Goal: Information Seeking & Learning: Check status

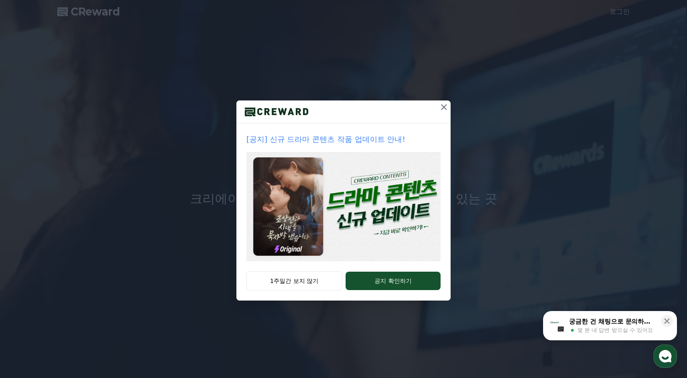
click at [392, 216] on img at bounding box center [343, 206] width 194 height 109
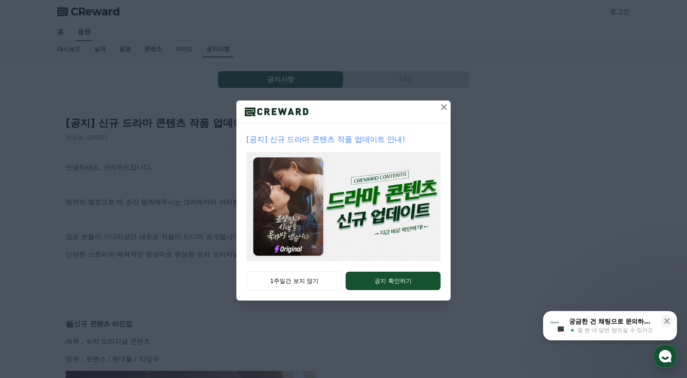
click at [447, 102] on icon at bounding box center [444, 107] width 10 height 10
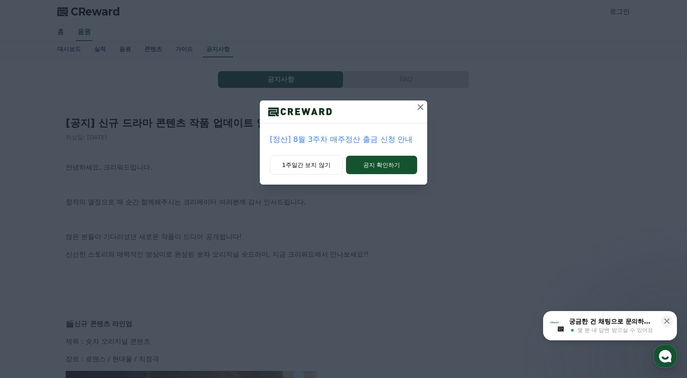
click at [416, 110] on icon at bounding box center [420, 107] width 10 height 10
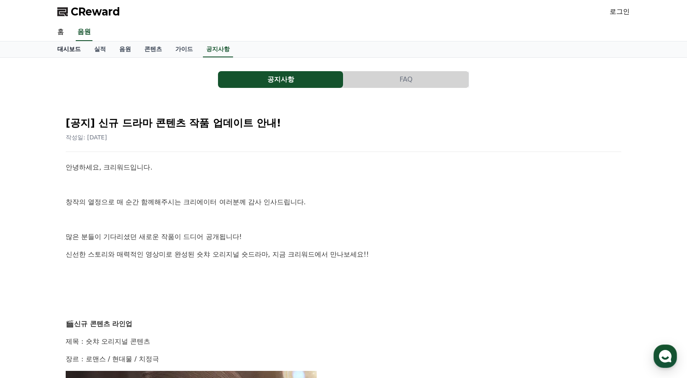
click at [64, 50] on link "대시보드" at bounding box center [69, 49] width 37 height 16
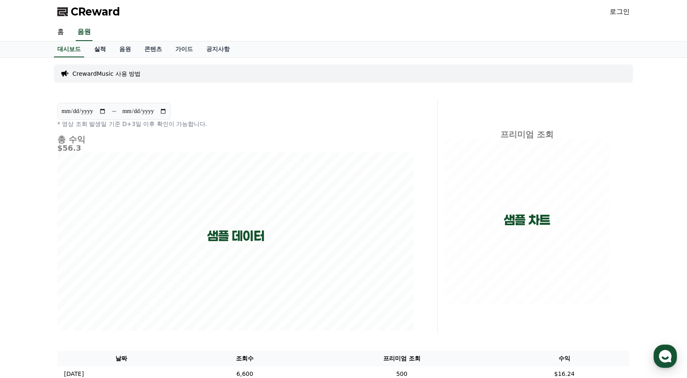
click at [99, 48] on link "실적" at bounding box center [99, 49] width 25 height 16
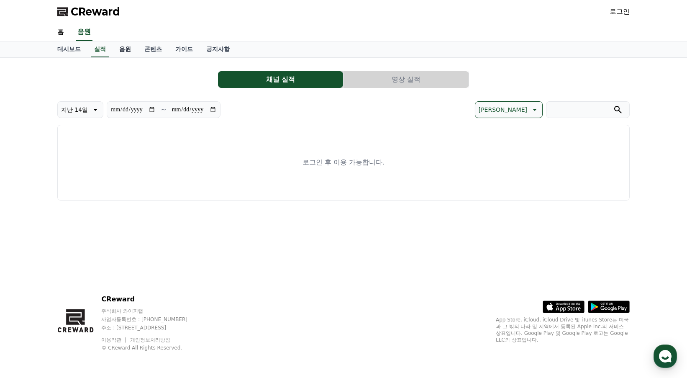
click at [125, 48] on link "음원" at bounding box center [124, 49] width 25 height 16
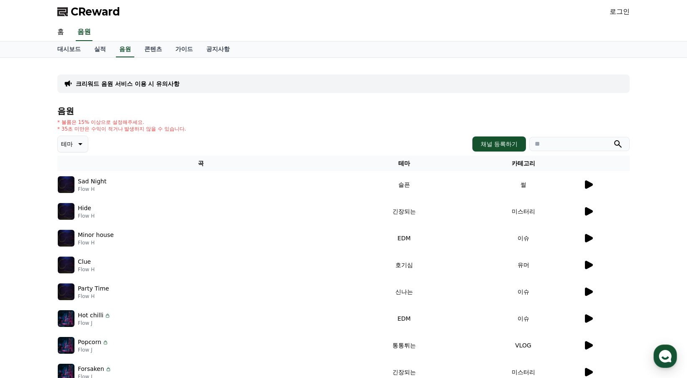
click at [591, 184] on icon at bounding box center [589, 184] width 8 height 8
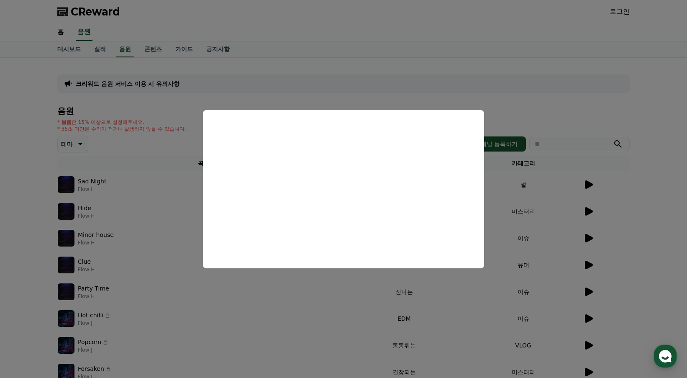
click at [434, 64] on button "close modal" at bounding box center [343, 189] width 687 height 378
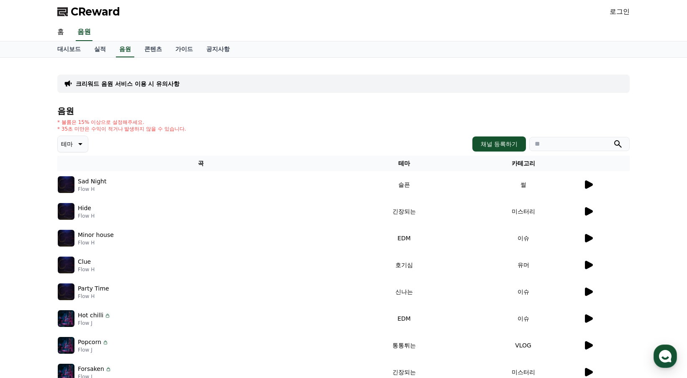
click at [589, 212] on icon at bounding box center [589, 211] width 8 height 8
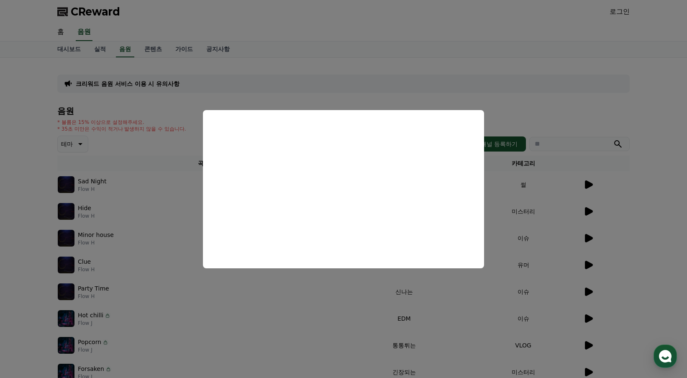
click at [441, 296] on button "close modal" at bounding box center [343, 189] width 687 height 378
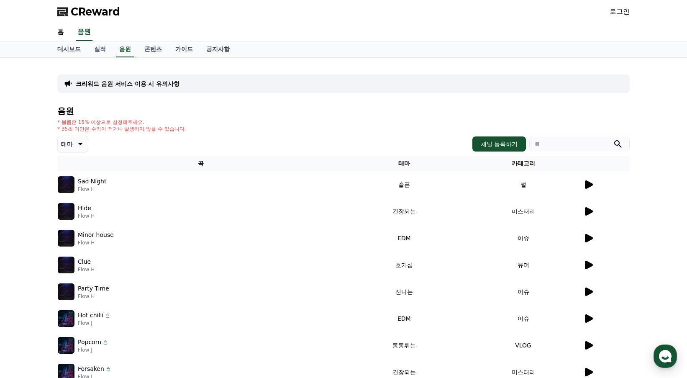
click at [589, 294] on icon at bounding box center [588, 291] width 10 height 10
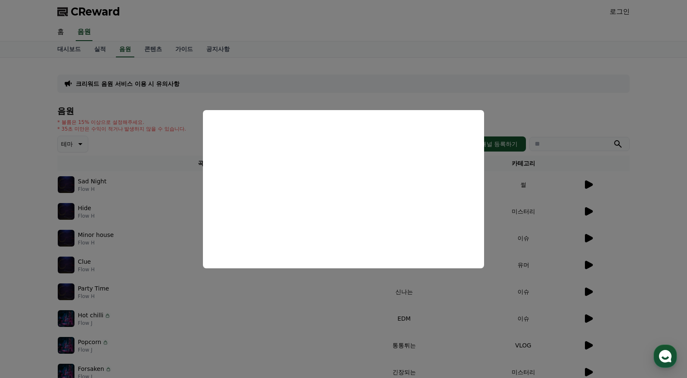
click at [646, 290] on button "close modal" at bounding box center [343, 189] width 687 height 378
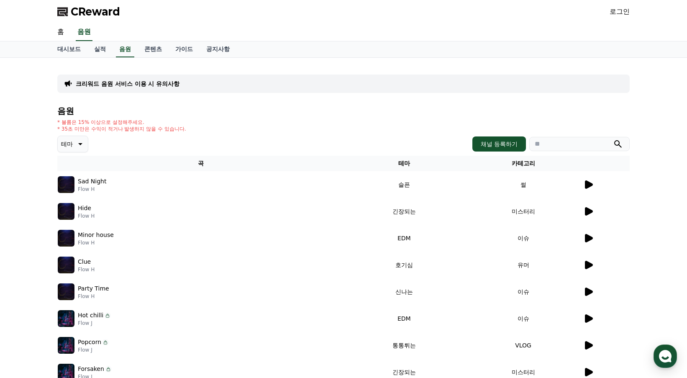
click at [589, 263] on icon at bounding box center [589, 265] width 8 height 8
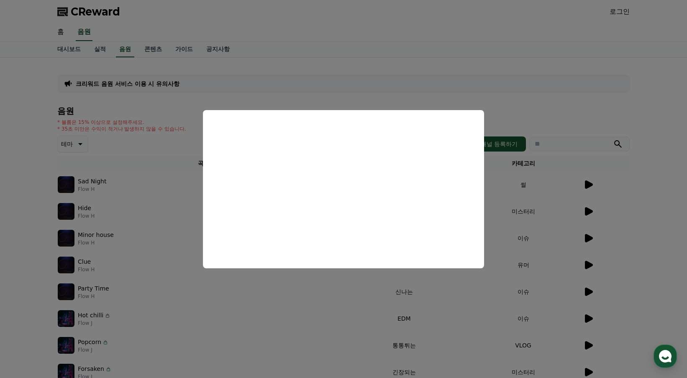
click at [590, 345] on button "close modal" at bounding box center [343, 189] width 687 height 378
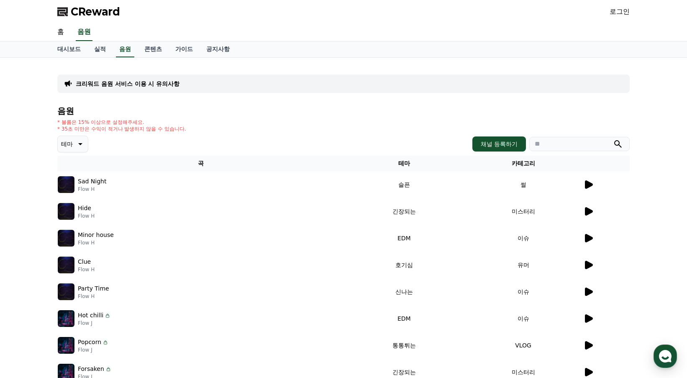
click at [590, 345] on icon at bounding box center [589, 345] width 8 height 8
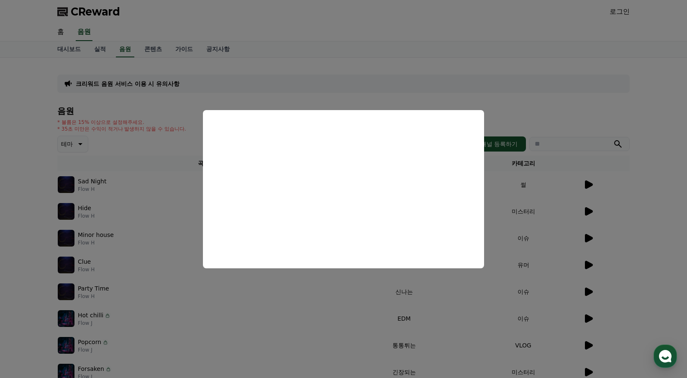
click at [644, 286] on button "close modal" at bounding box center [343, 189] width 687 height 378
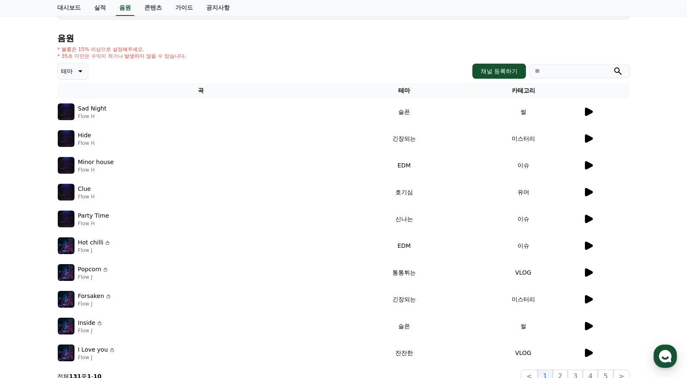
scroll to position [42, 0]
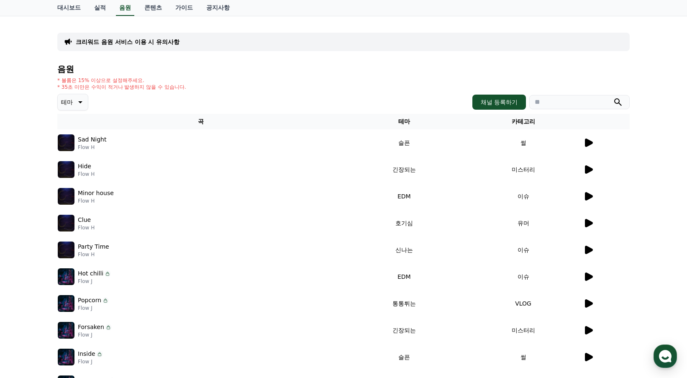
click at [589, 279] on icon at bounding box center [588, 276] width 10 height 10
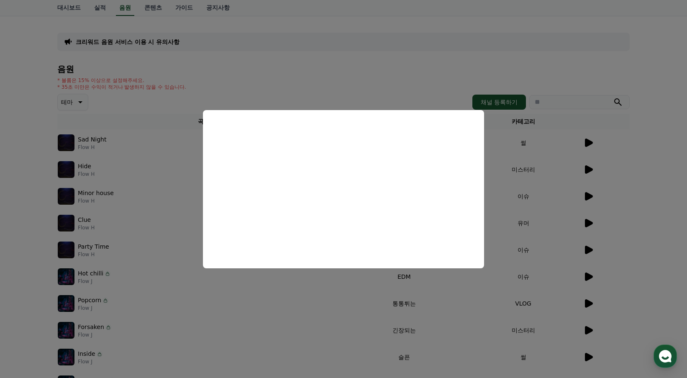
click at [204, 77] on button "close modal" at bounding box center [343, 189] width 687 height 378
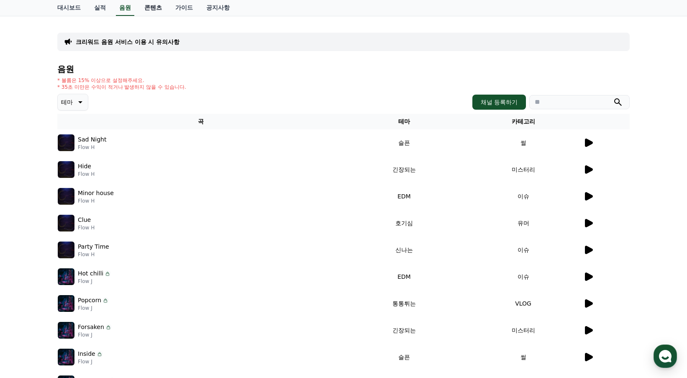
click at [153, 11] on link "콘텐츠" at bounding box center [153, 8] width 31 height 16
